Goal: Task Accomplishment & Management: Use online tool/utility

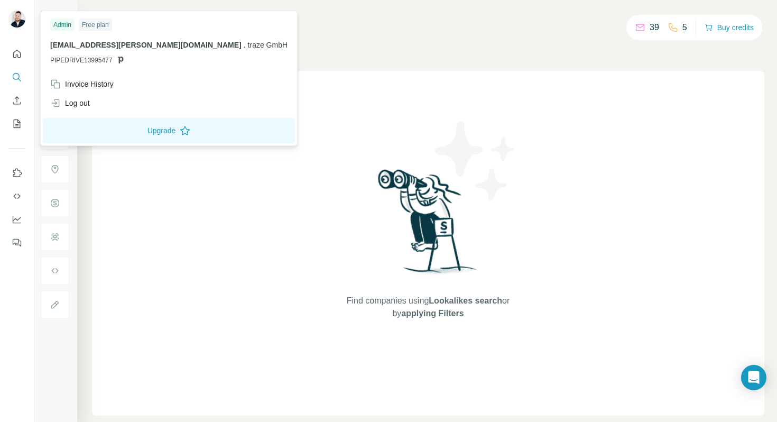
click at [86, 45] on span "jannes.kiesewetter@traze-hr.com" at bounding box center [145, 45] width 191 height 8
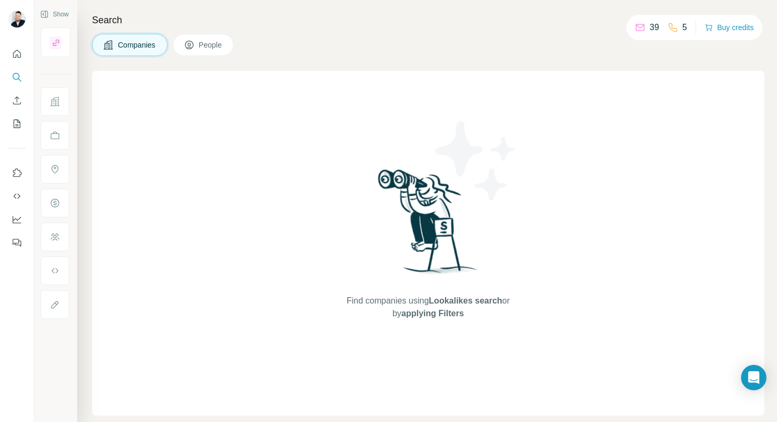
click at [639, 58] on div "Search Companies People Find companies using Lookalikes search or by applying F…" at bounding box center [427, 211] width 700 height 422
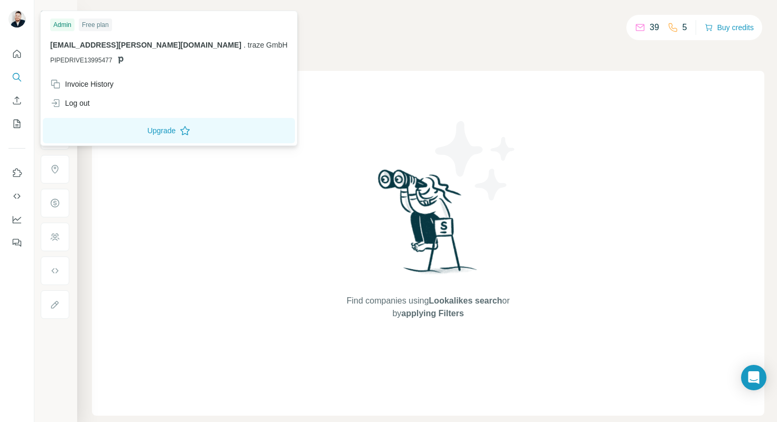
click at [13, 38] on div at bounding box center [18, 20] width 31 height 35
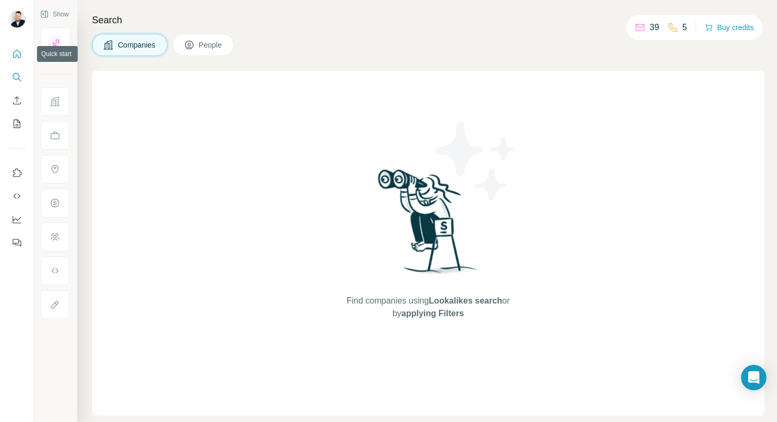
click at [17, 49] on icon "Quick start" at bounding box center [17, 54] width 11 height 11
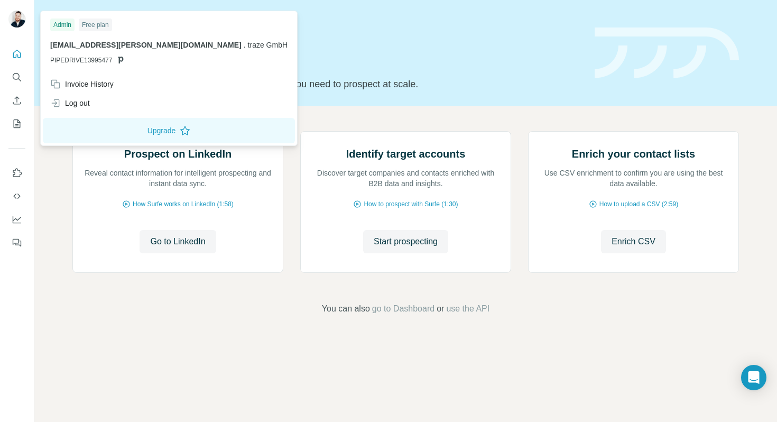
click at [122, 60] on icon at bounding box center [120, 59] width 8 height 8
click at [87, 60] on span "PIPEDRIVE13995477" at bounding box center [81, 60] width 62 height 10
click at [70, 105] on div "Log out" at bounding box center [70, 103] width 40 height 11
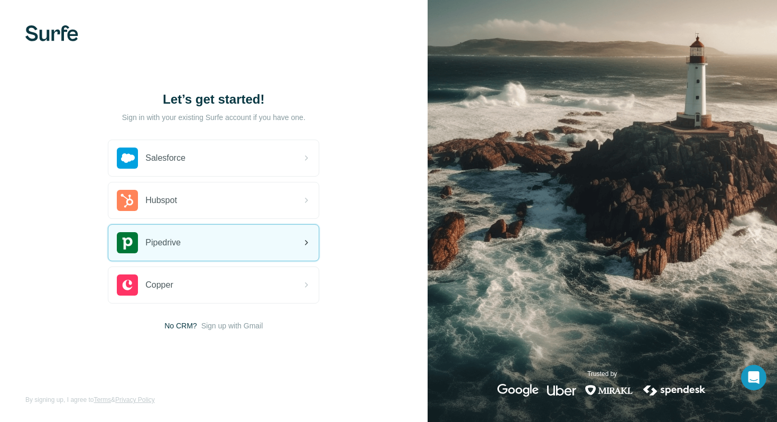
click at [154, 248] on span "Pipedrive" at bounding box center [162, 242] width 35 height 13
